Goal: Task Accomplishment & Management: Complete application form

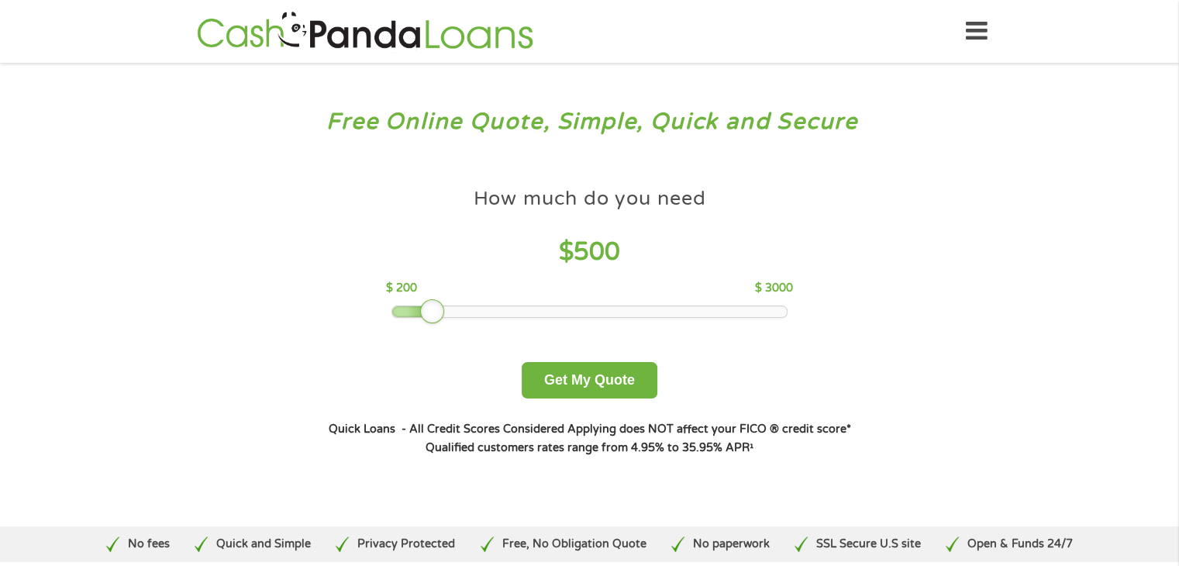
click at [422, 308] on div at bounding box center [432, 311] width 25 height 25
click at [564, 374] on button "Get My Quote" at bounding box center [590, 380] width 136 height 36
click at [586, 379] on button "Get My Quote" at bounding box center [590, 380] width 136 height 36
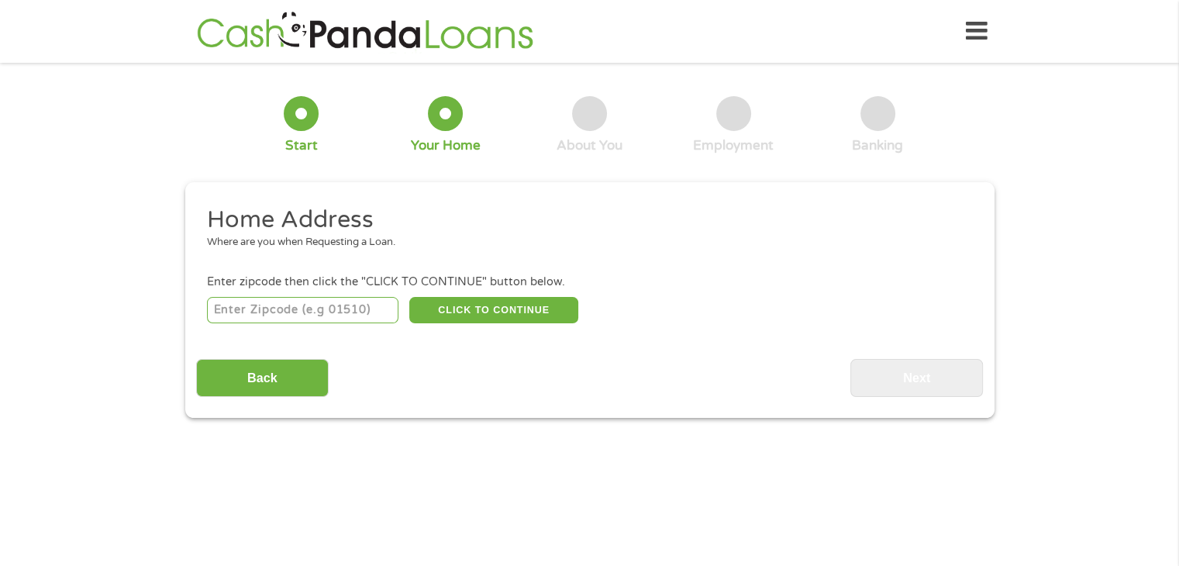
click at [298, 316] on input "number" at bounding box center [302, 310] width 191 height 26
type input "28168"
select select "[US_STATE]"
click at [505, 315] on button "CLICK TO CONTINUE" at bounding box center [493, 310] width 169 height 26
type input "28168"
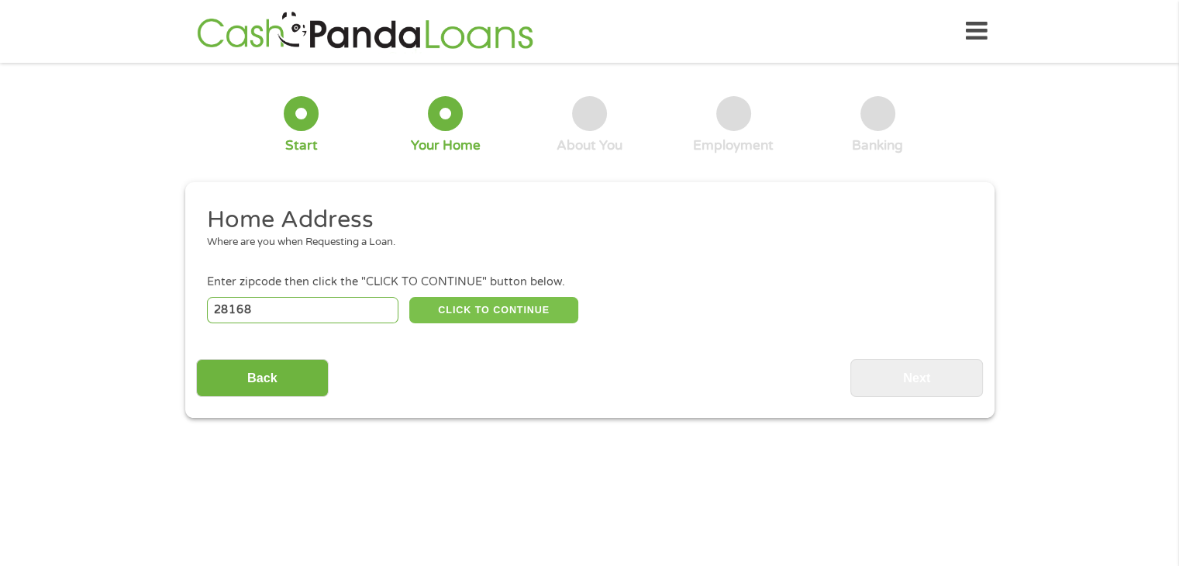
type input "Vale"
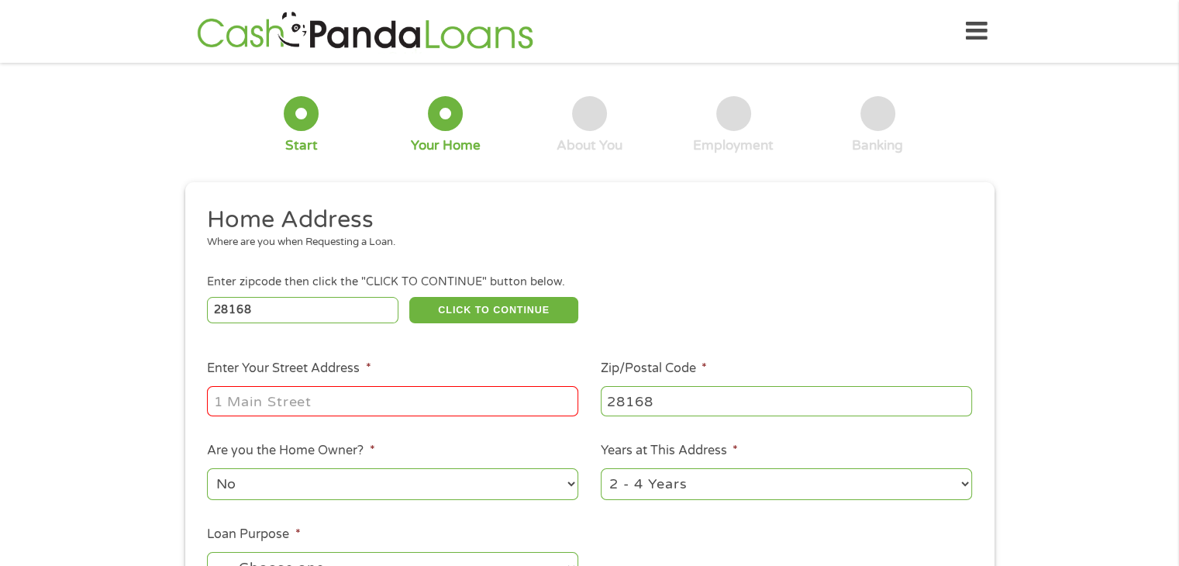
click at [415, 401] on input "Enter Your Street Address *" at bounding box center [392, 400] width 371 height 29
type input "[STREET_ADDRESS][PERSON_NAME]"
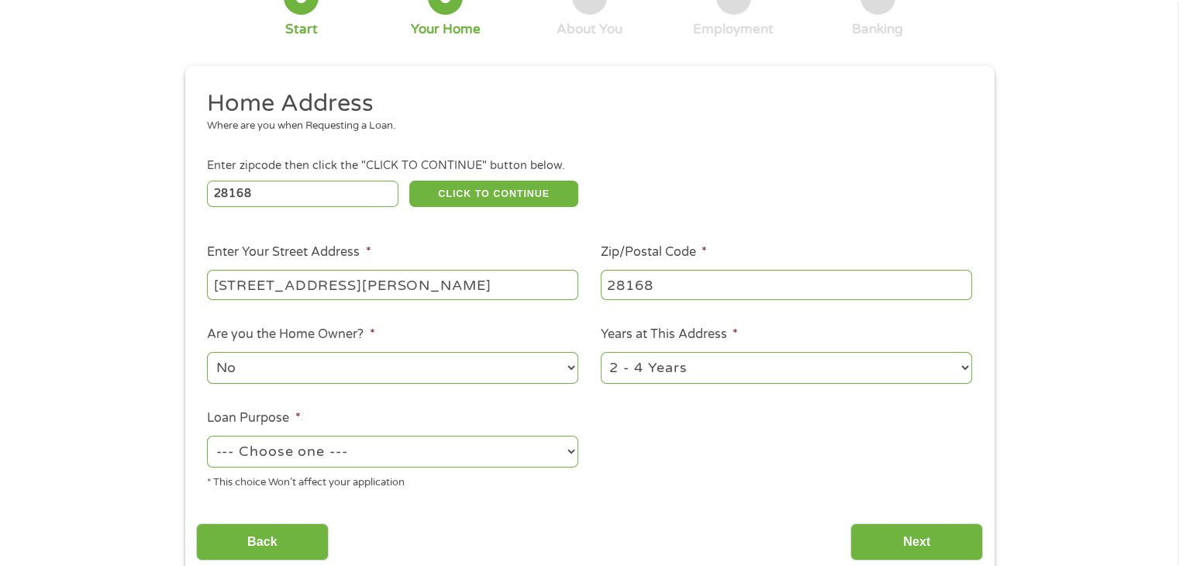
scroll to position [155, 0]
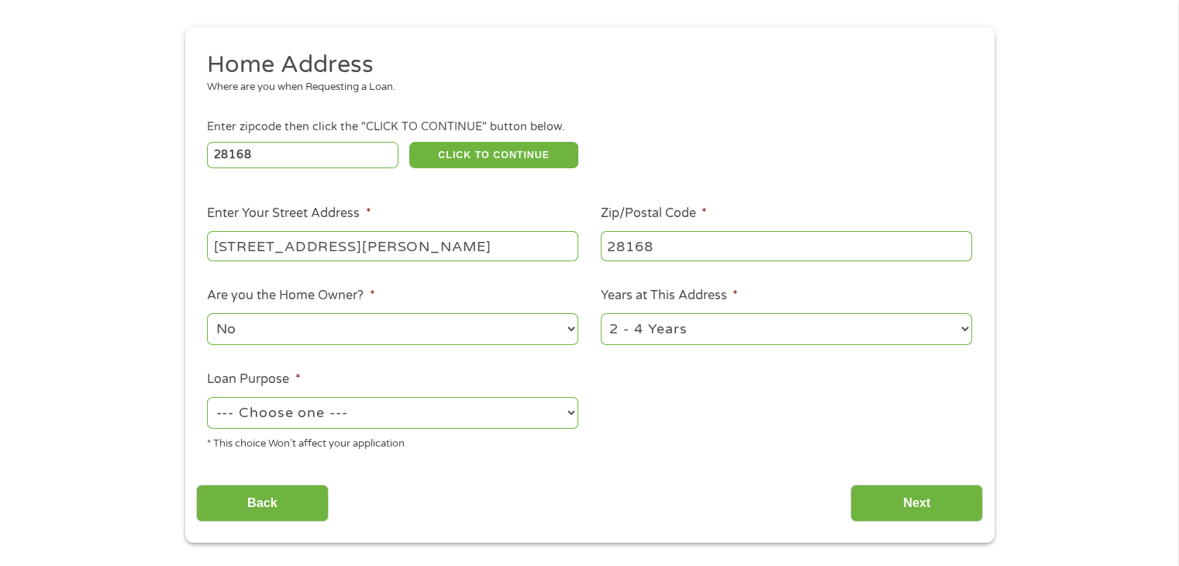
click at [365, 341] on select "No Yes" at bounding box center [392, 329] width 371 height 32
click at [207, 315] on select "No Yes" at bounding box center [392, 329] width 371 height 32
click at [366, 419] on select "--- Choose one --- Pay Bills Debt Consolidation Home Improvement Major Purchase…" at bounding box center [392, 413] width 371 height 32
select select "other"
click at [207, 398] on select "--- Choose one --- Pay Bills Debt Consolidation Home Improvement Major Purchase…" at bounding box center [392, 413] width 371 height 32
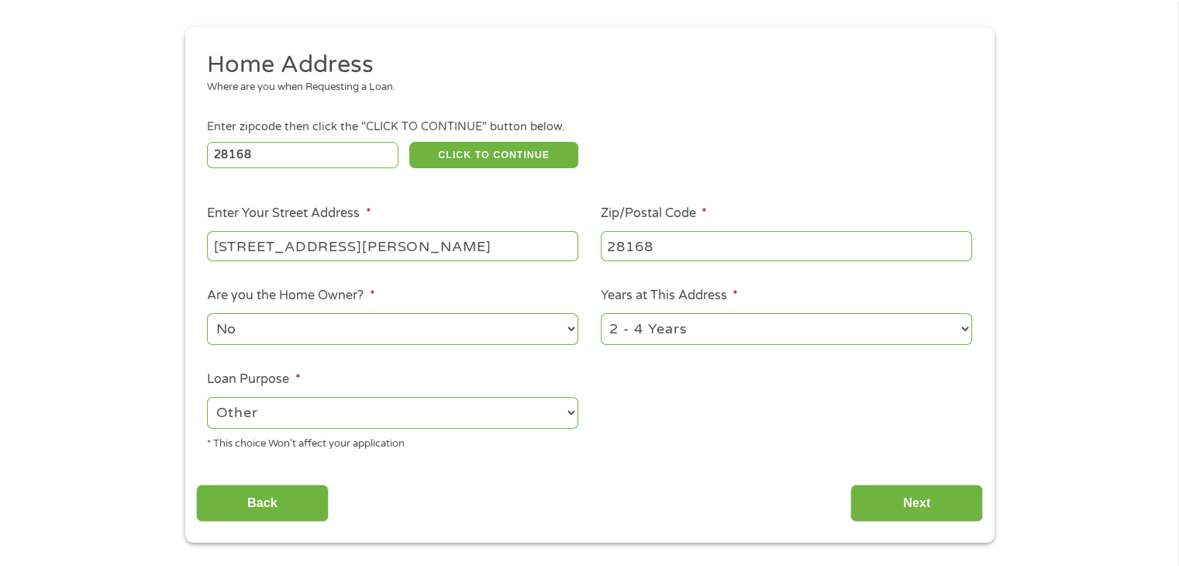
click at [708, 329] on select "1 Year or less 1 - 2 Years 2 - 4 Years Over 4 Years" at bounding box center [786, 329] width 371 height 32
select select "60months"
click at [601, 315] on select "1 Year or less 1 - 2 Years 2 - 4 Years Over 4 Years" at bounding box center [786, 329] width 371 height 32
click at [918, 506] on input "Next" at bounding box center [916, 503] width 133 height 38
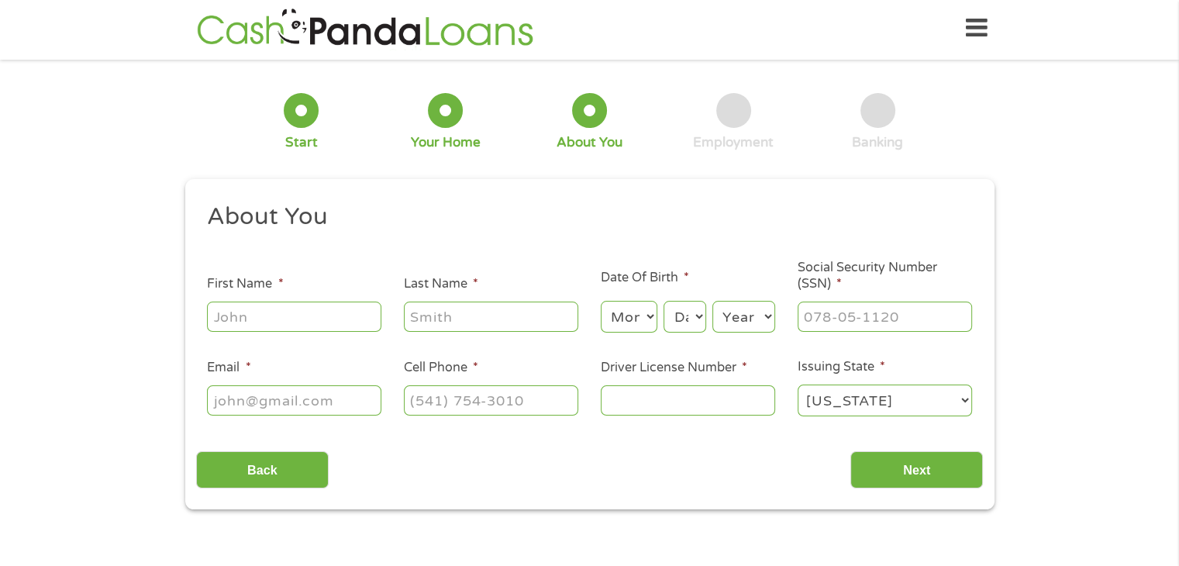
scroll to position [0, 0]
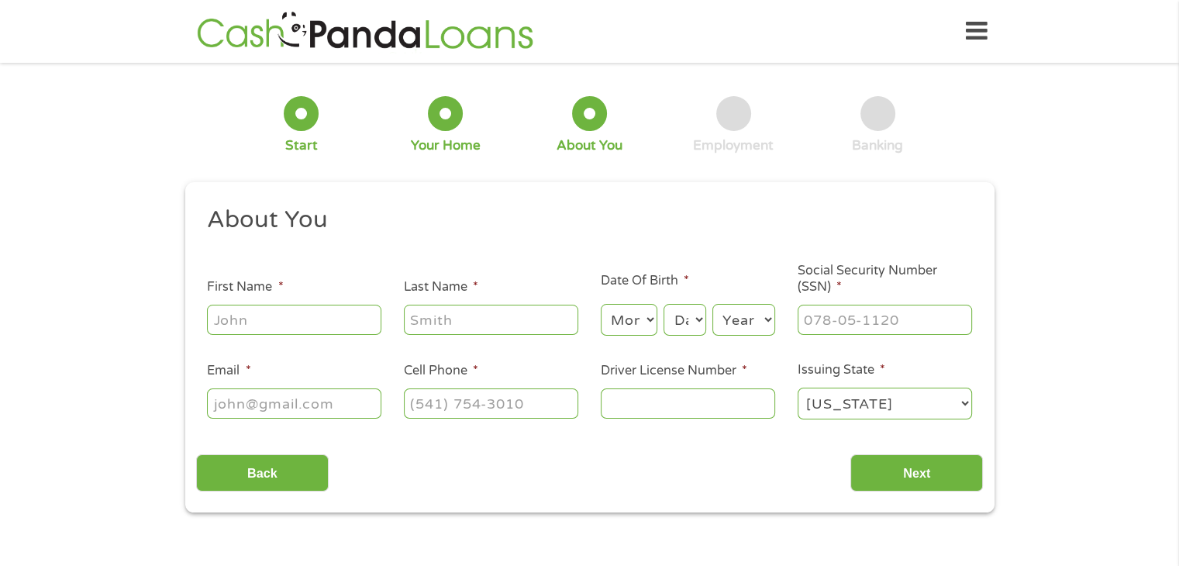
click at [317, 325] on input "First Name *" at bounding box center [294, 319] width 174 height 29
type input "[PERSON_NAME]"
type input "[EMAIL_ADDRESS][DOMAIN_NAME]"
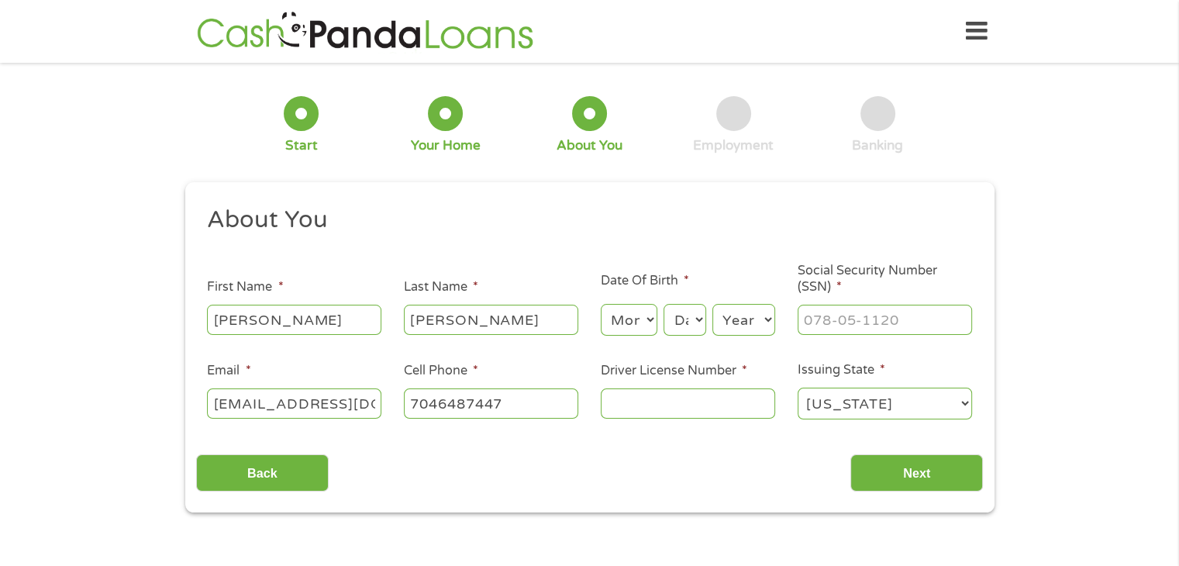
type input "[PHONE_NUMBER]"
click at [639, 323] on select "Month 1 2 3 4 5 6 7 8 9 10 11 12" at bounding box center [629, 320] width 57 height 32
select select "4"
click at [601, 305] on select "Month 1 2 3 4 5 6 7 8 9 10 11 12" at bounding box center [629, 320] width 57 height 32
click at [687, 326] on select "Day 1 2 3 4 5 6 7 8 9 10 11 12 13 14 15 16 17 18 19 20 21 22 23 24 25 26 27 28 …" at bounding box center [684, 320] width 42 height 32
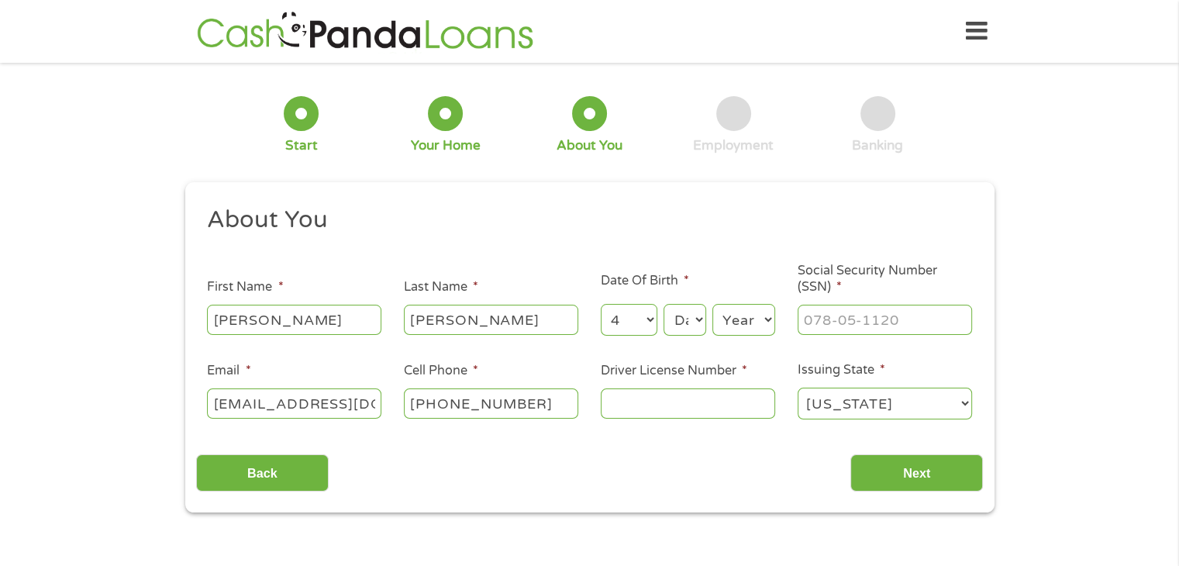
drag, startPoint x: 783, startPoint y: 325, endPoint x: 765, endPoint y: 322, distance: 18.9
click at [778, 325] on li "Date Of Birth * Month Month 1 2 3 4 5 6 7 8 9 10 11 12 Day Day 1 2 3 4 5 6 7 8 …" at bounding box center [687, 304] width 197 height 67
click at [764, 322] on select "Year [DATE] 2006 2005 2004 2003 2002 2001 2000 1999 1998 1997 1996 1995 1994 19…" at bounding box center [743, 320] width 63 height 32
select select "1985"
click at [712, 305] on select "Year [DATE] 2006 2005 2004 2003 2002 2001 2000 1999 1998 1997 1996 1995 1994 19…" at bounding box center [743, 320] width 63 height 32
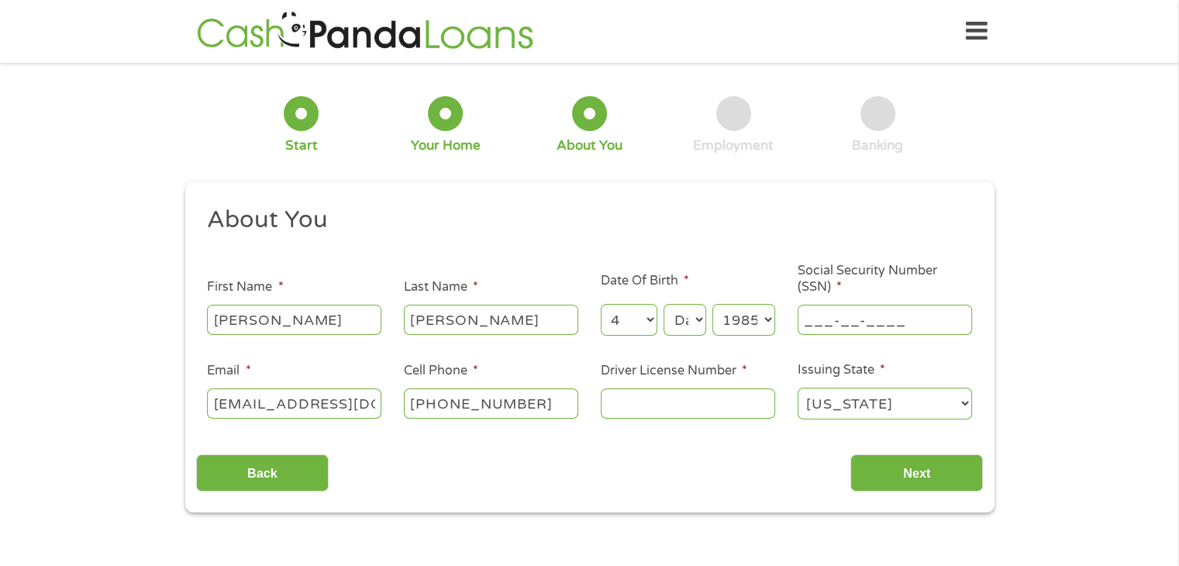
click at [862, 329] on input "___-__-____" at bounding box center [884, 319] width 174 height 29
type input "244-45-0785"
click at [691, 408] on input "Driver License Number *" at bounding box center [688, 402] width 174 height 29
click at [682, 398] on input "Driver License Number *" at bounding box center [688, 402] width 174 height 29
type input "20959078"
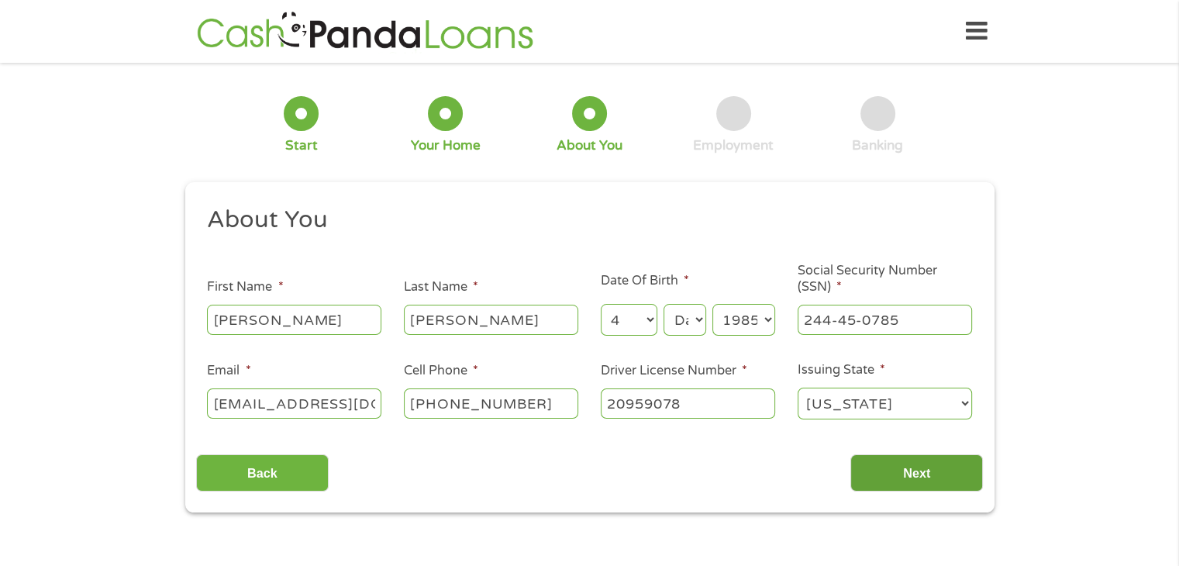
click at [939, 477] on input "Next" at bounding box center [916, 473] width 133 height 38
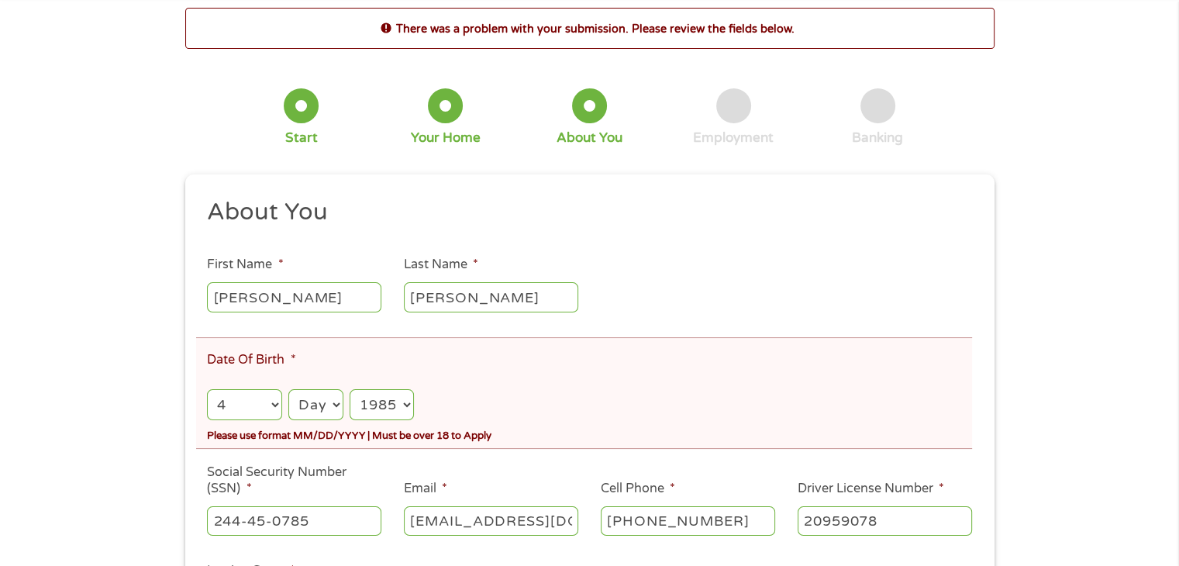
scroll to position [155, 0]
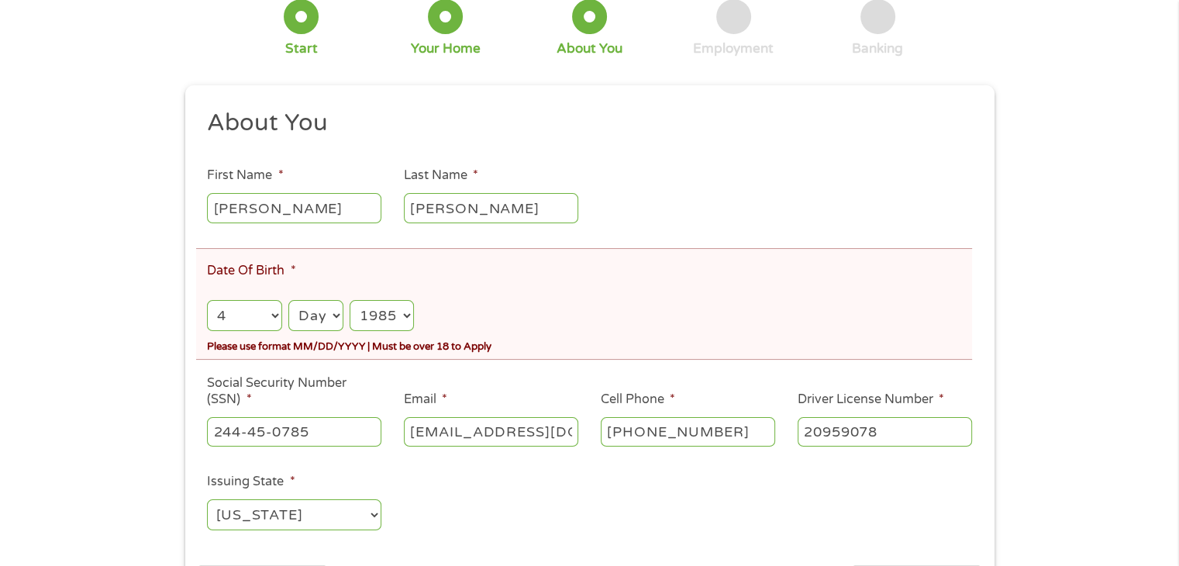
click at [325, 320] on select "Day 1 2 3 4 5 6 7 8 9 10 11 12 13 14 15 16 17 18 19 20 21 22 23 24 25 26 27 28 …" at bounding box center [315, 316] width 55 height 32
select select "9"
click at [288, 301] on select "Day 1 2 3 4 5 6 7 8 9 10 11 12 13 14 15 16 17 18 19 20 21 22 23 24 25 26 27 28 …" at bounding box center [315, 316] width 55 height 32
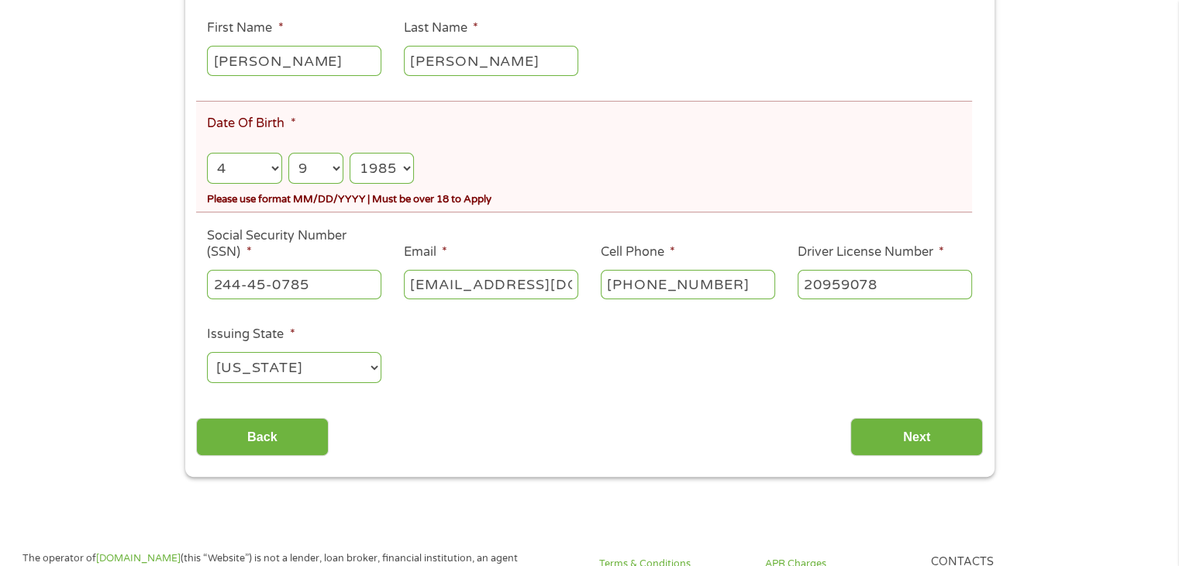
scroll to position [310, 0]
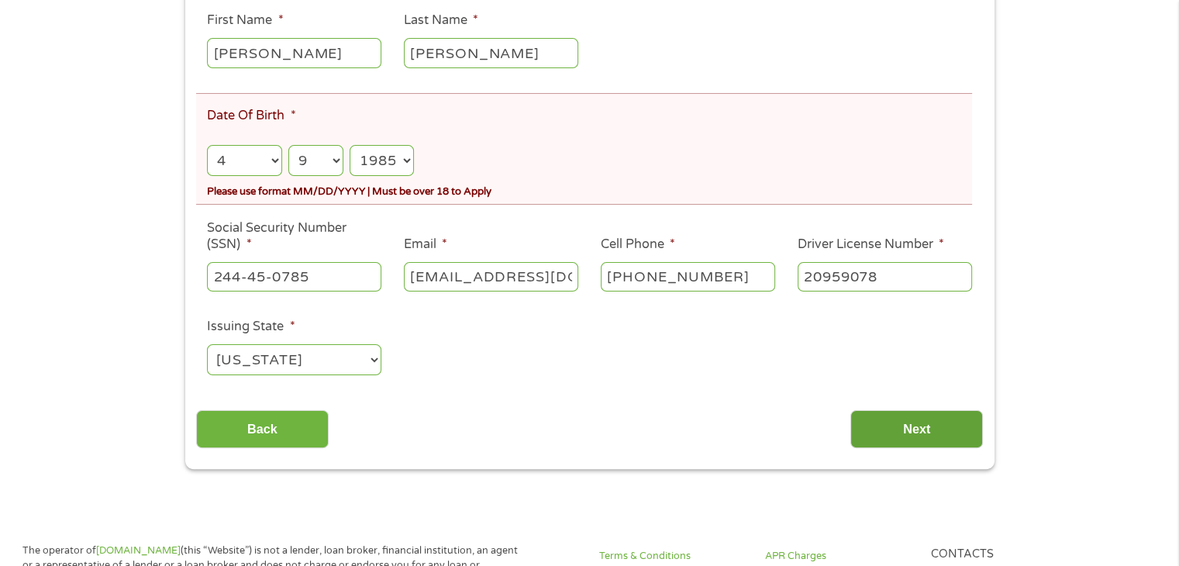
click at [958, 423] on input "Next" at bounding box center [916, 429] width 133 height 38
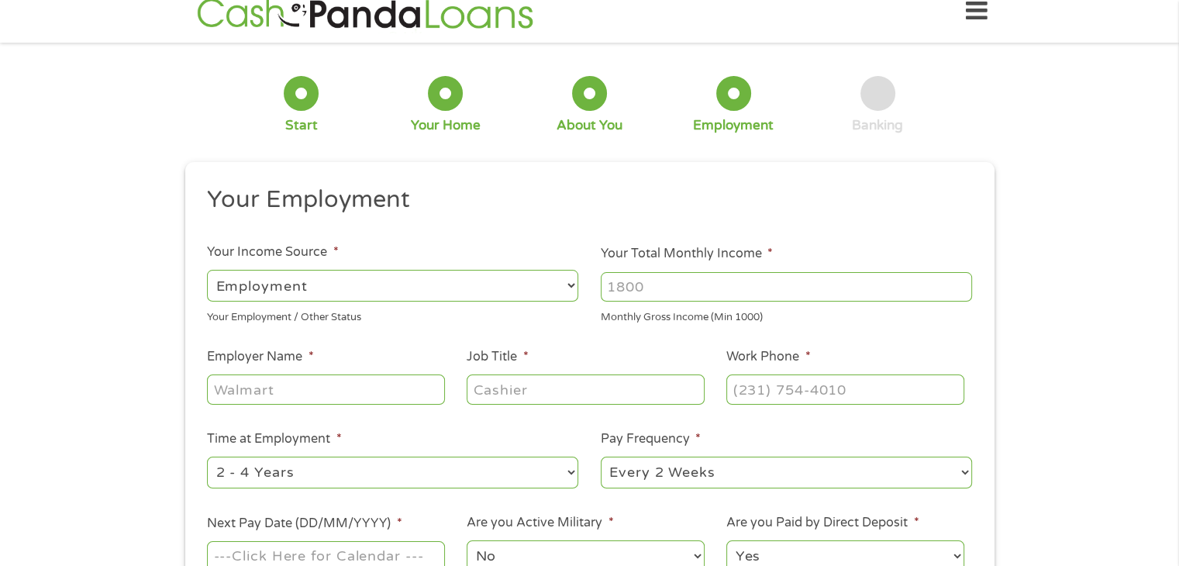
scroll to position [0, 0]
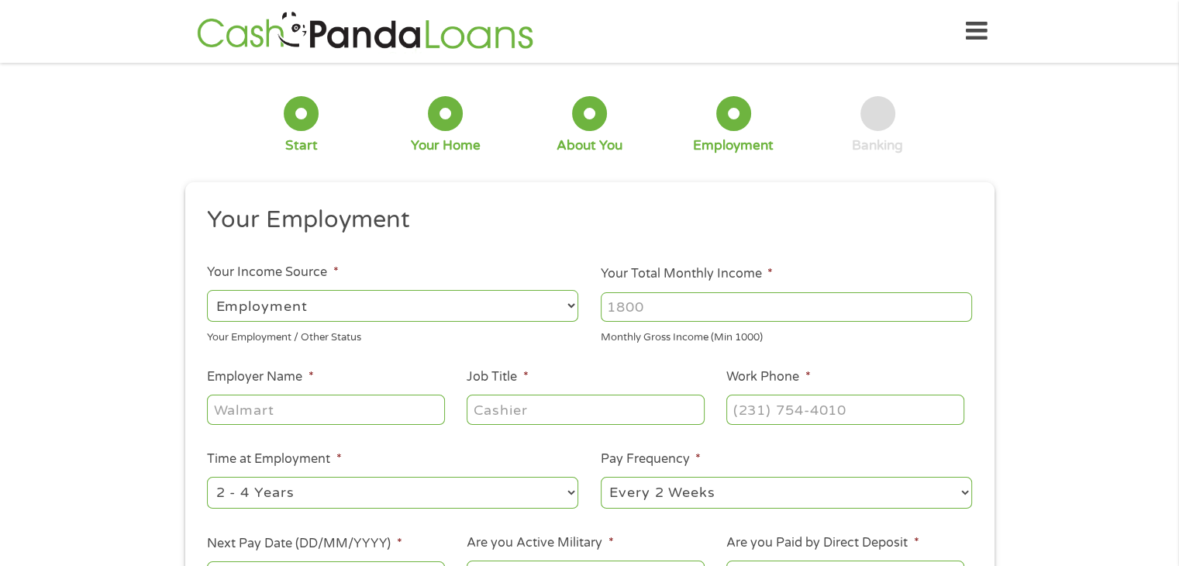
click at [695, 295] on input "Your Total Monthly Income *" at bounding box center [786, 306] width 371 height 29
type input "4600"
click at [304, 421] on input "Employer Name *" at bounding box center [325, 408] width 237 height 29
type input "comserv"
click at [522, 402] on input "Job Title *" at bounding box center [585, 408] width 237 height 29
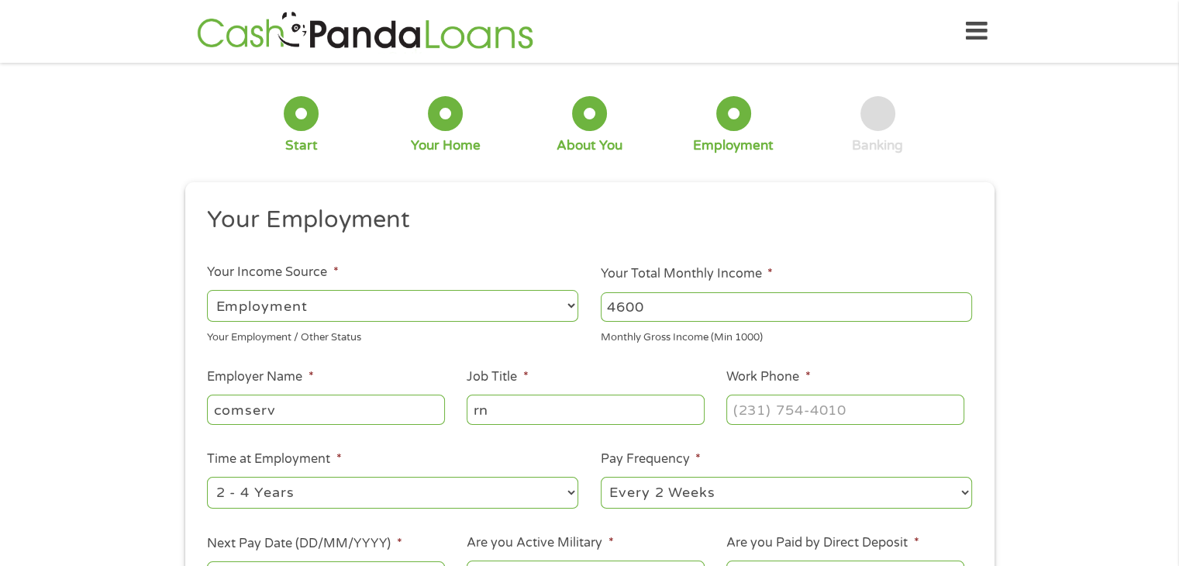
type input "rn"
click at [854, 410] on input "(___) ___-____" at bounding box center [844, 408] width 237 height 29
type input "[PHONE_NUMBER]"
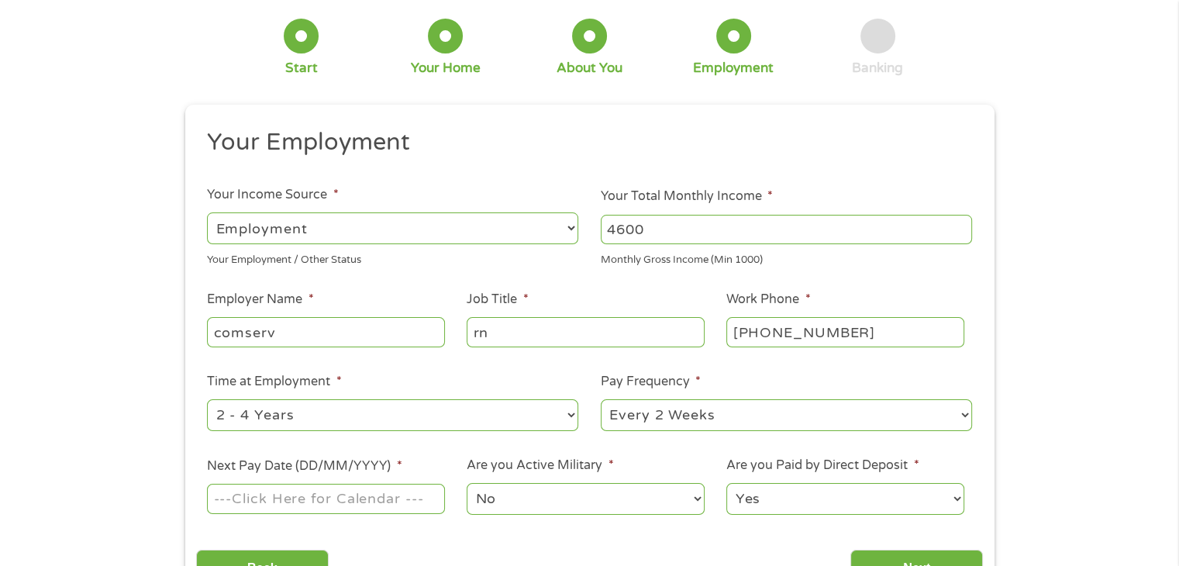
click at [411, 425] on select "--- Choose one --- 1 Year or less 1 - 2 Years 2 - 4 Years Over 4 Years" at bounding box center [392, 415] width 371 height 32
select select "60months"
click at [207, 400] on select "--- Choose one --- 1 Year or less 1 - 2 Years 2 - 4 Years Over 4 Years" at bounding box center [392, 415] width 371 height 32
click at [733, 431] on select "--- Choose one --- Every 2 Weeks Every Week Monthly Semi-Monthly" at bounding box center [786, 415] width 371 height 32
select select "monthly"
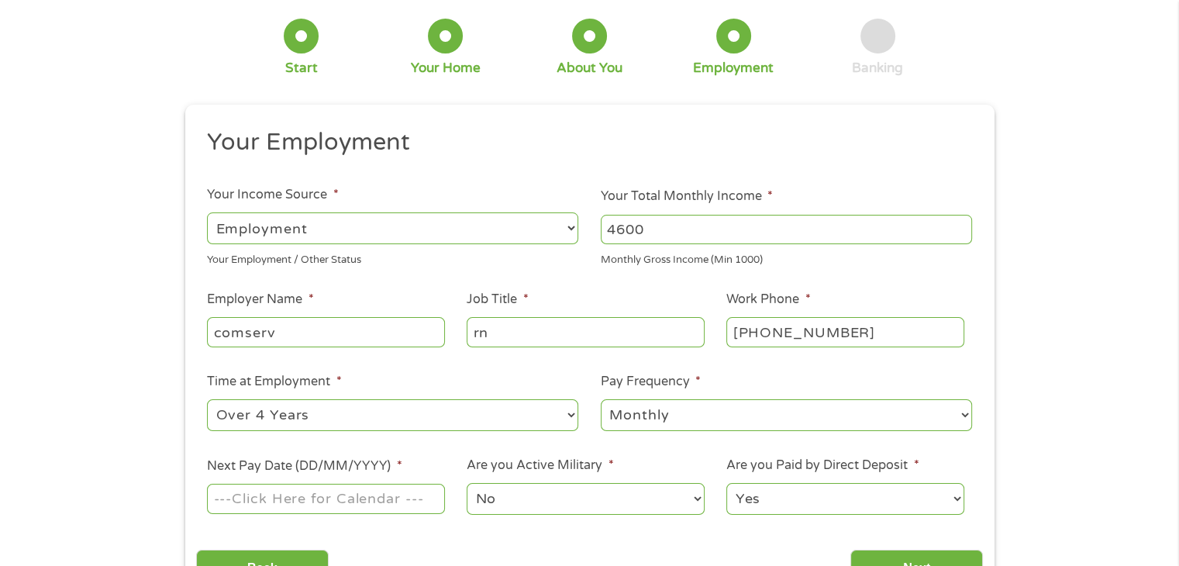
click at [601, 400] on select "--- Choose one --- Every 2 Weeks Every Week Monthly Semi-Monthly" at bounding box center [786, 415] width 371 height 32
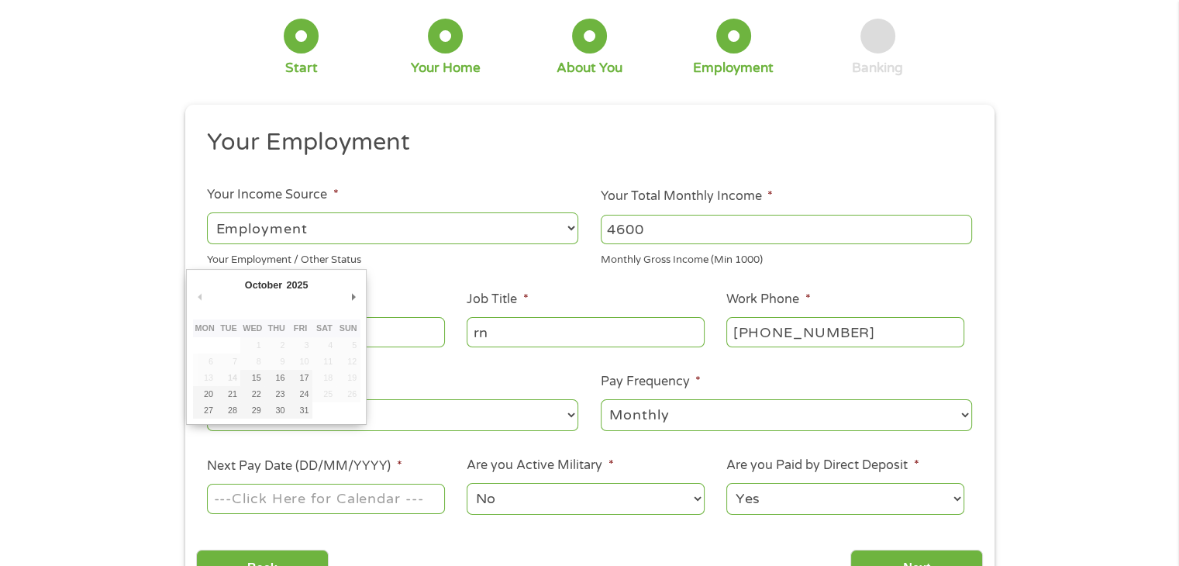
click at [290, 490] on input "Next Pay Date (DD/MM/YYYY) *" at bounding box center [325, 498] width 237 height 29
type input "[DATE]"
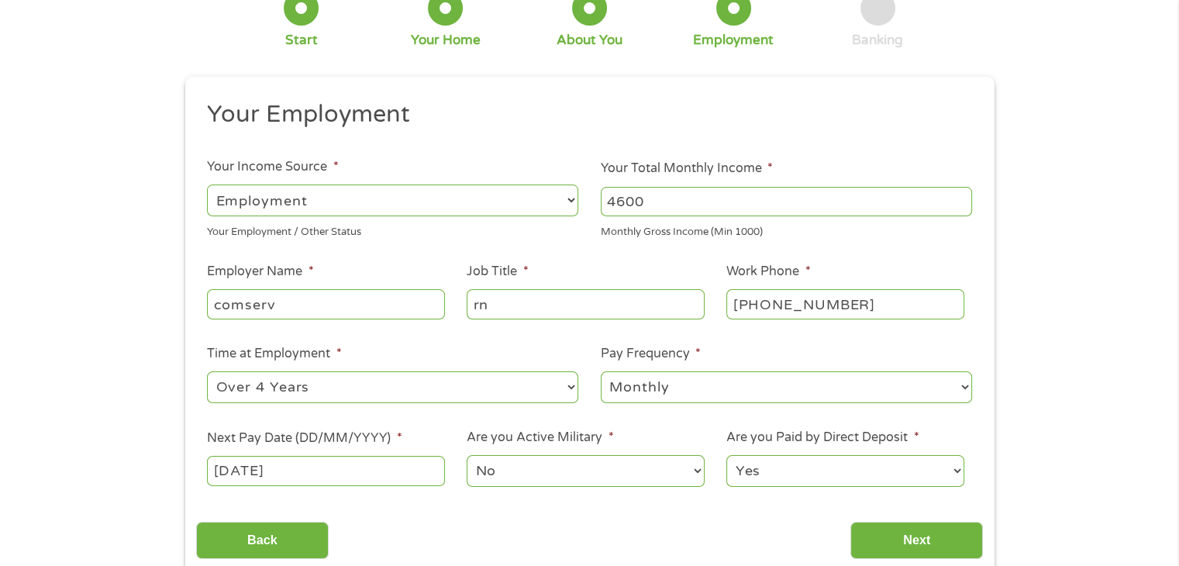
scroll to position [155, 0]
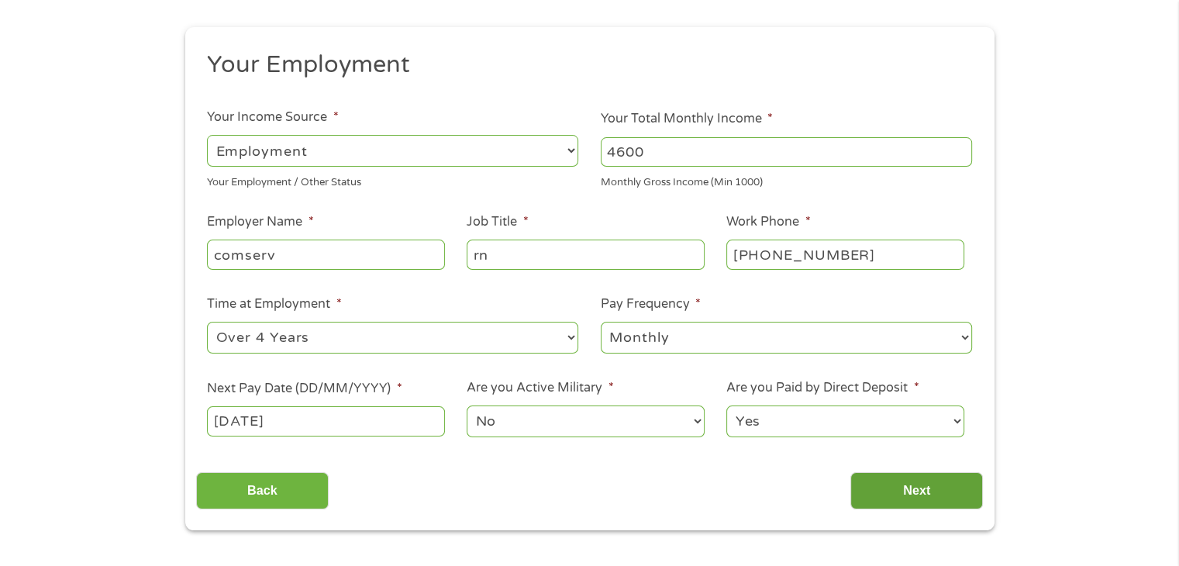
click at [883, 472] on input "Next" at bounding box center [916, 491] width 133 height 38
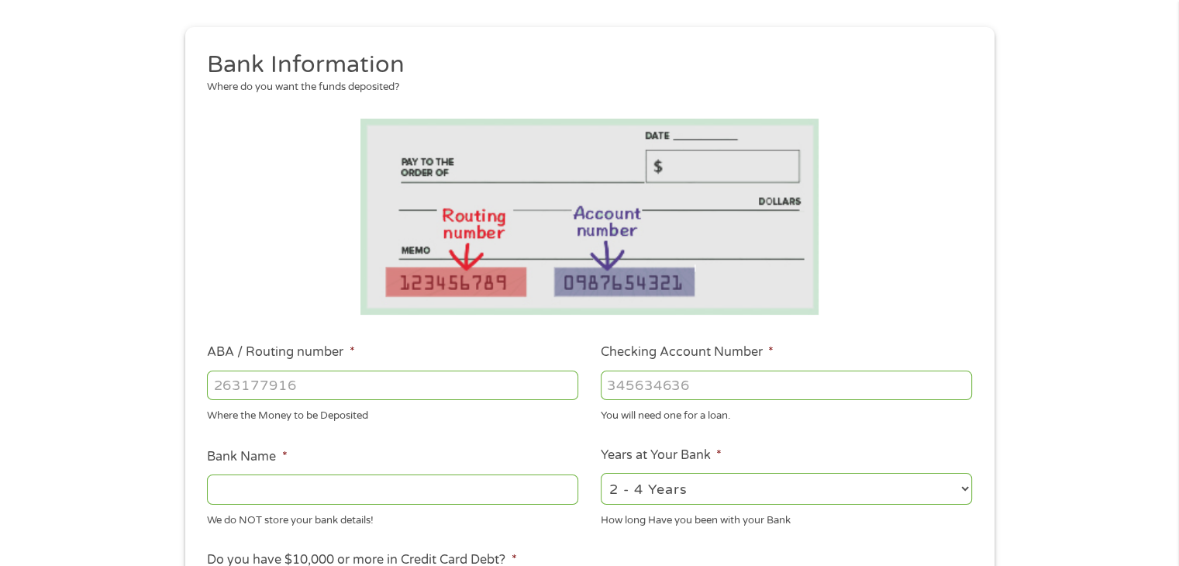
click at [334, 383] on input "ABA / Routing number *" at bounding box center [392, 384] width 371 height 29
type input "253177049"
type input "STATE EMPLOYEES CREDIT UNION"
type input "253177049"
click at [852, 382] on input "Checking Account Number *" at bounding box center [786, 384] width 371 height 29
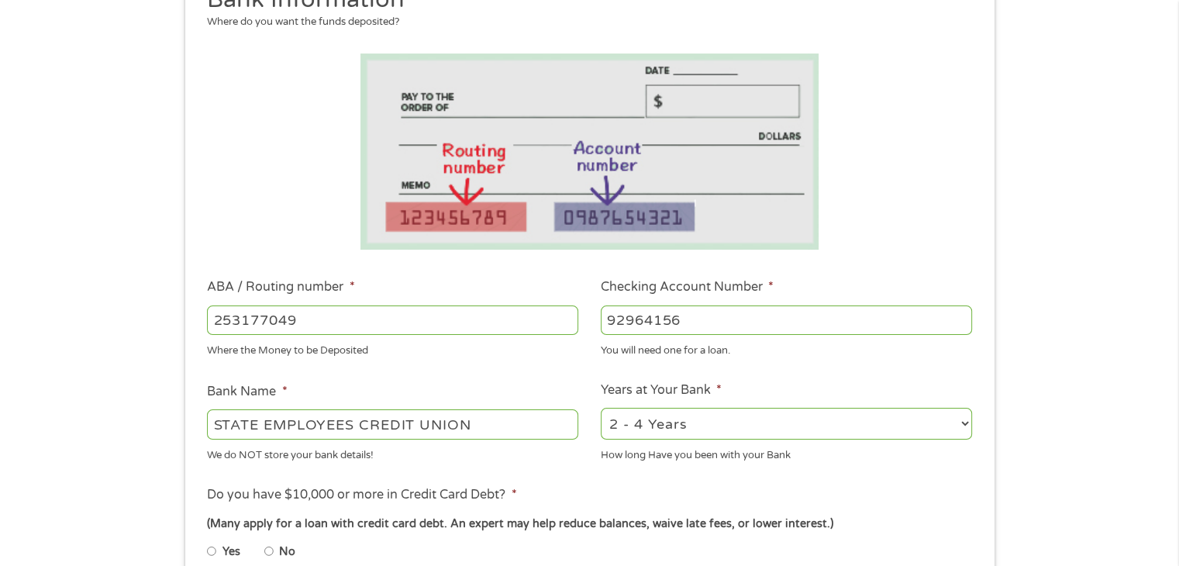
scroll to position [310, 0]
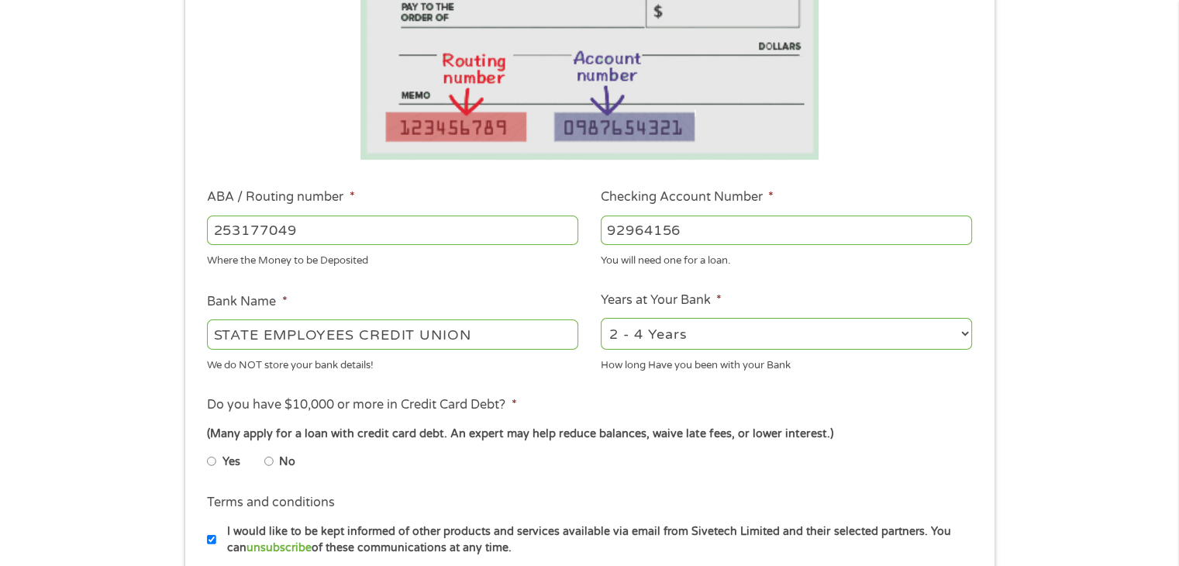
type input "92964156"
click at [696, 341] on select "2 - 4 Years 6 - 12 Months 1 - 2 Years Over 4 Years" at bounding box center [786, 334] width 371 height 32
select select "60months"
click at [601, 318] on select "2 - 4 Years 6 - 12 Months 1 - 2 Years Over 4 Years" at bounding box center [786, 334] width 371 height 32
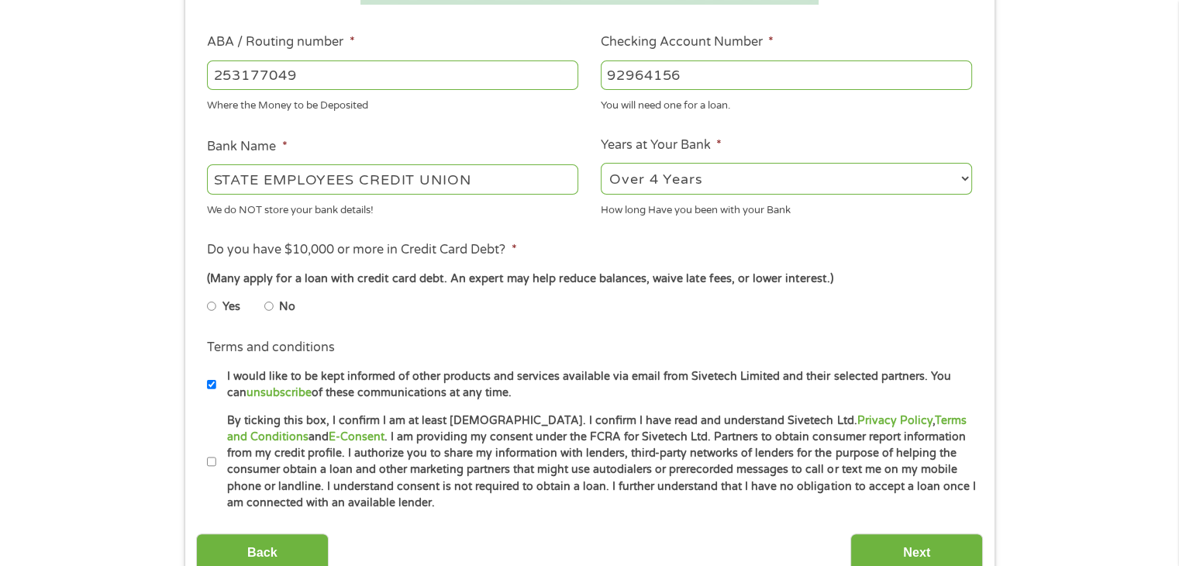
click at [278, 308] on li "No" at bounding box center [292, 306] width 56 height 30
click at [271, 315] on input "No" at bounding box center [268, 306] width 9 height 25
radio input "true"
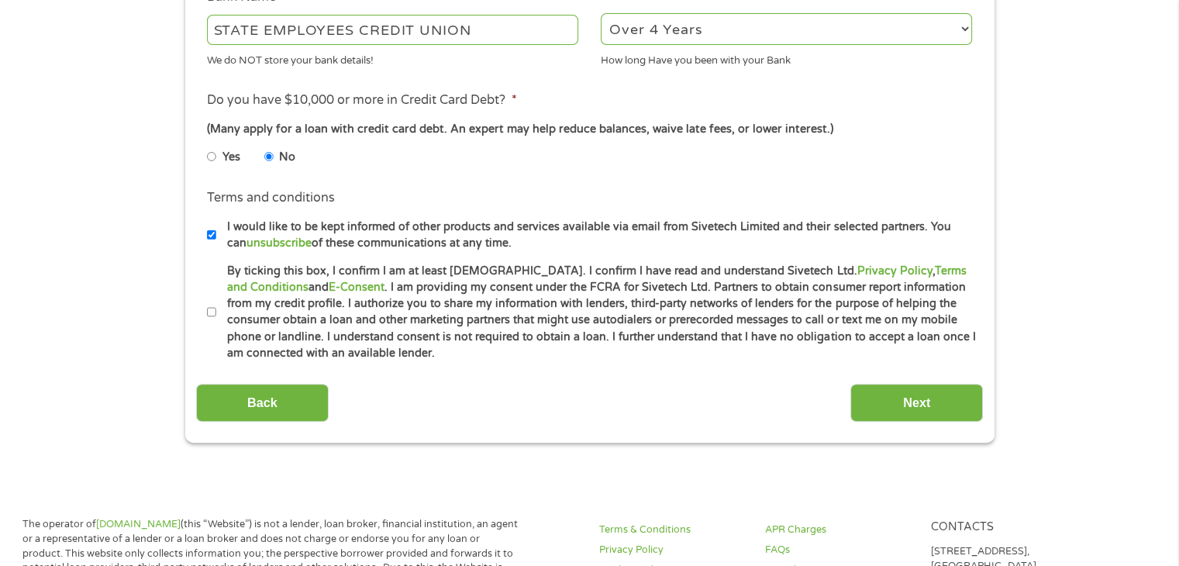
scroll to position [620, 0]
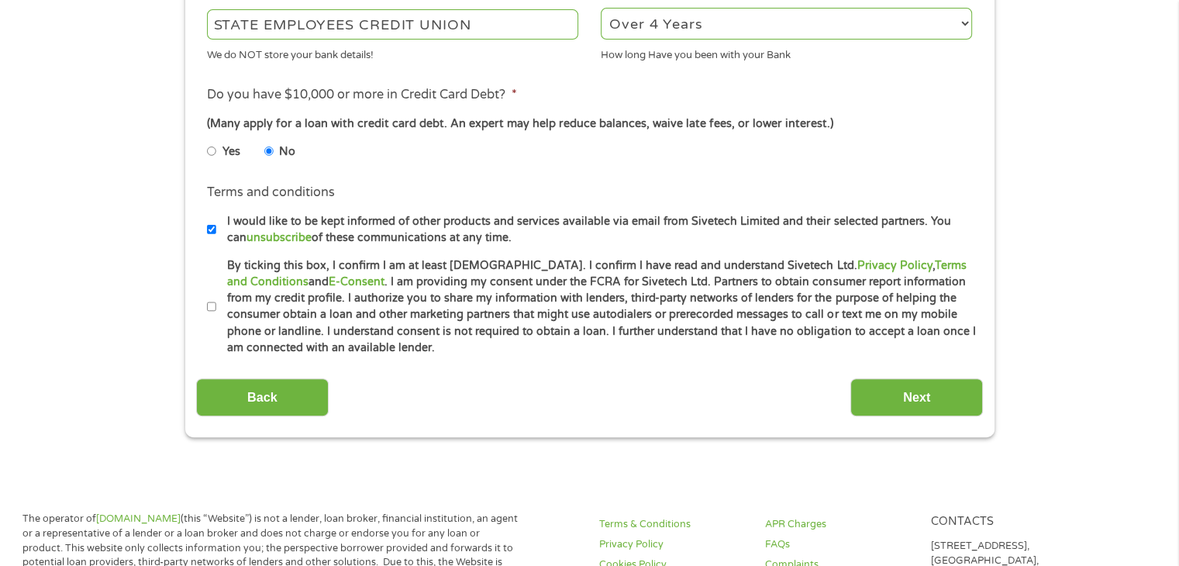
drag, startPoint x: 211, startPoint y: 305, endPoint x: 470, endPoint y: 300, distance: 258.9
click at [210, 305] on input "By ticking this box, I confirm I am at least [DEMOGRAPHIC_DATA]. I confirm I ha…" at bounding box center [211, 306] width 9 height 25
checkbox input "true"
click at [957, 405] on input "Next" at bounding box center [916, 397] width 133 height 38
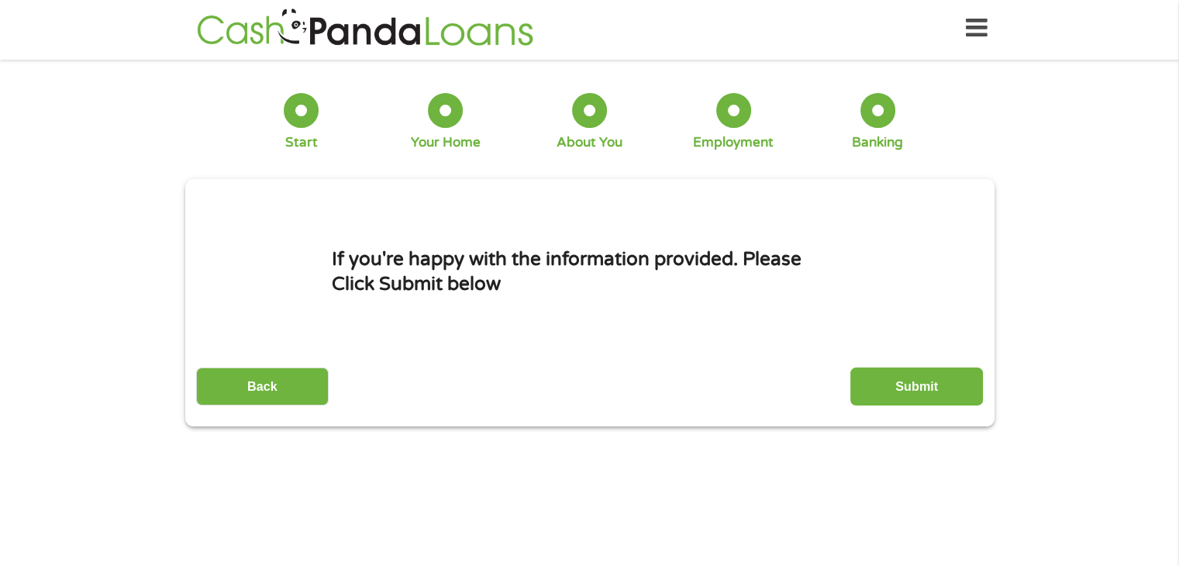
scroll to position [0, 0]
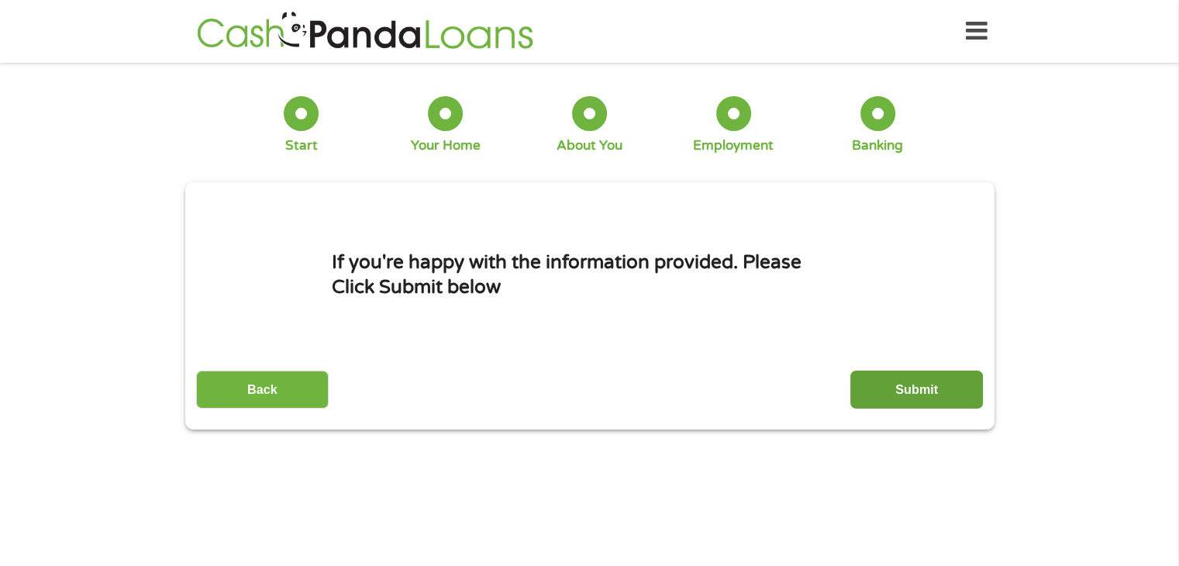
click at [927, 391] on input "Submit" at bounding box center [916, 389] width 133 height 38
